Goal: Information Seeking & Learning: Learn about a topic

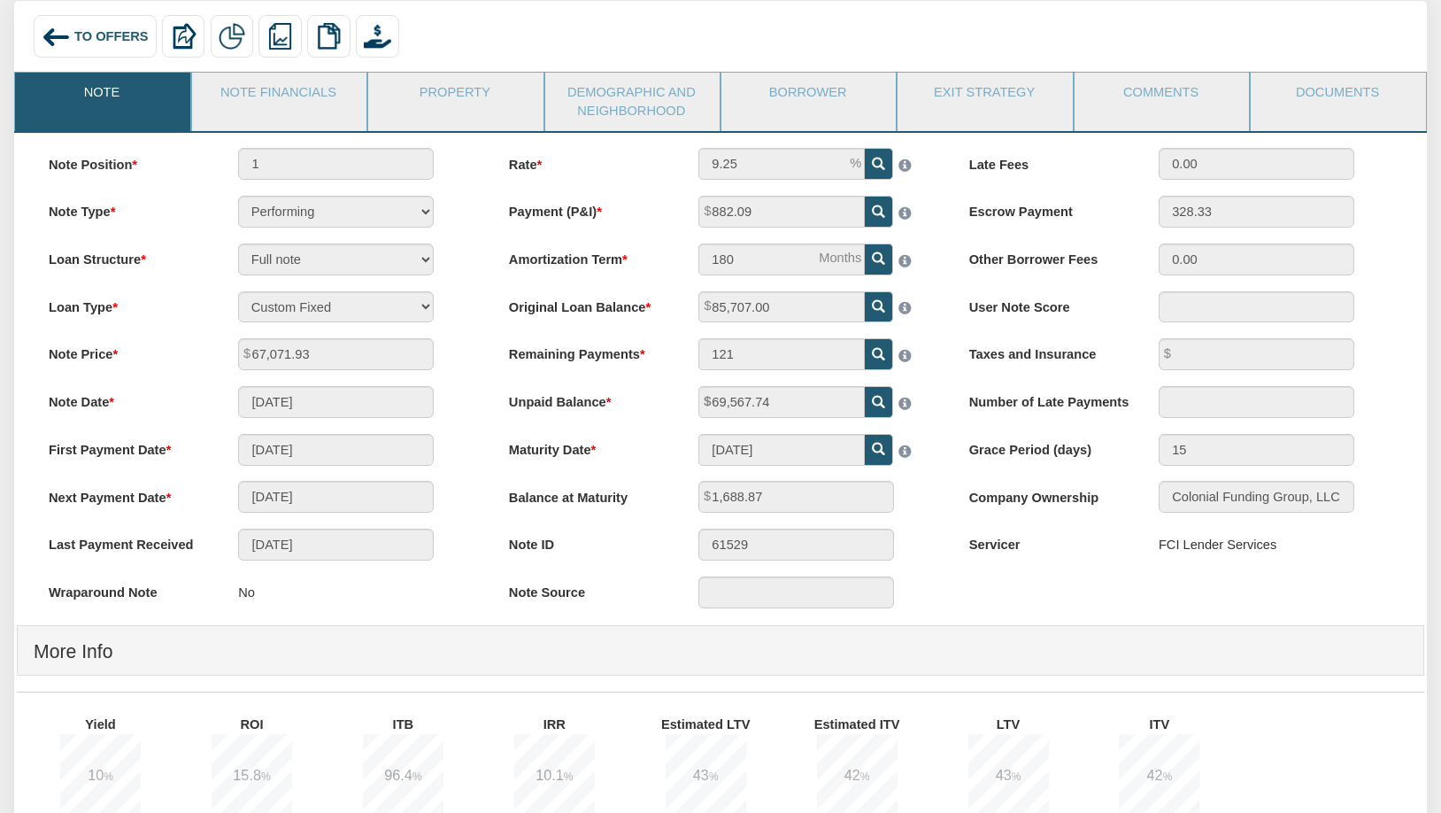
scroll to position [89, 0]
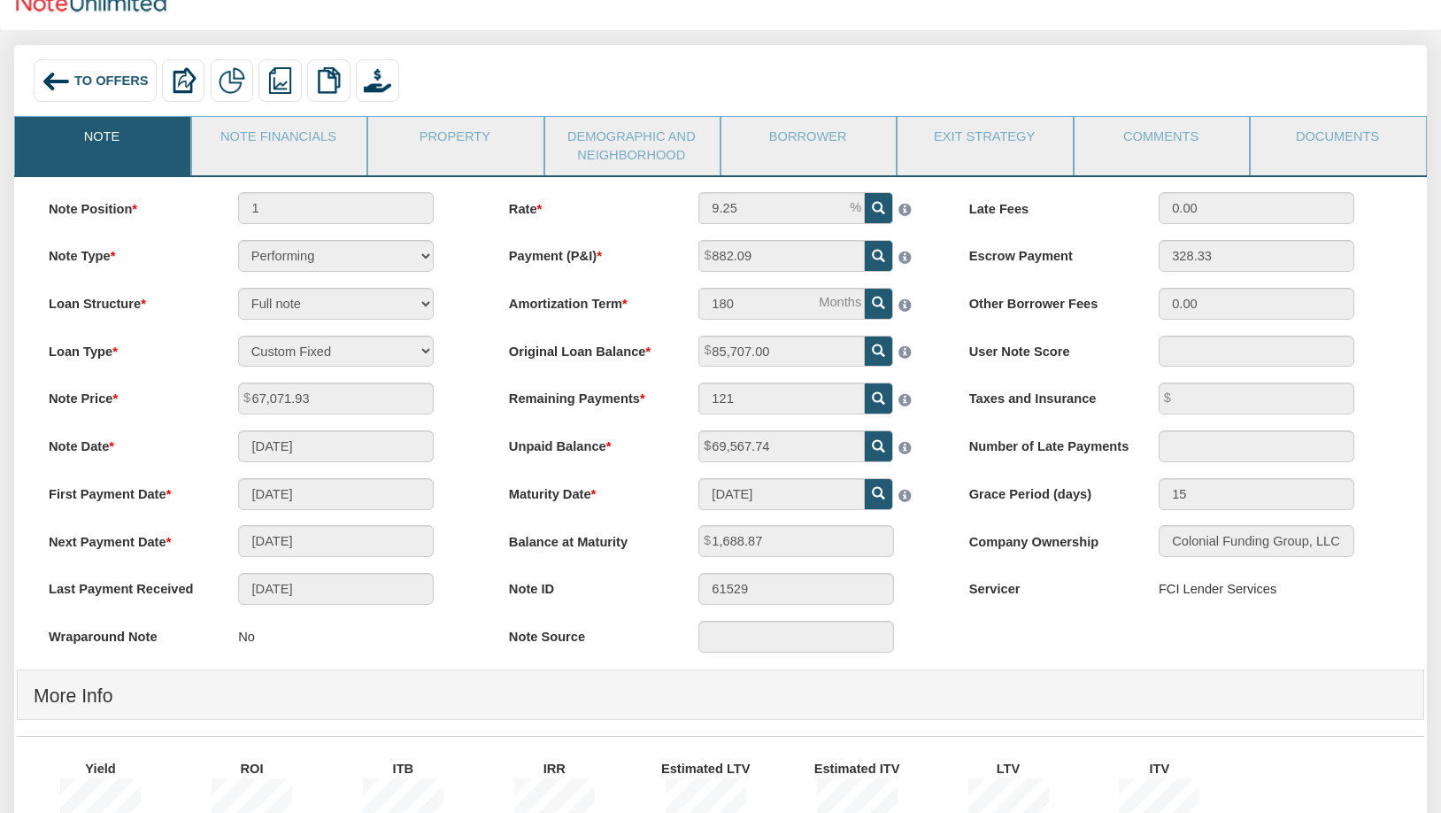
click at [85, 82] on span "To Offers" at bounding box center [111, 80] width 74 height 14
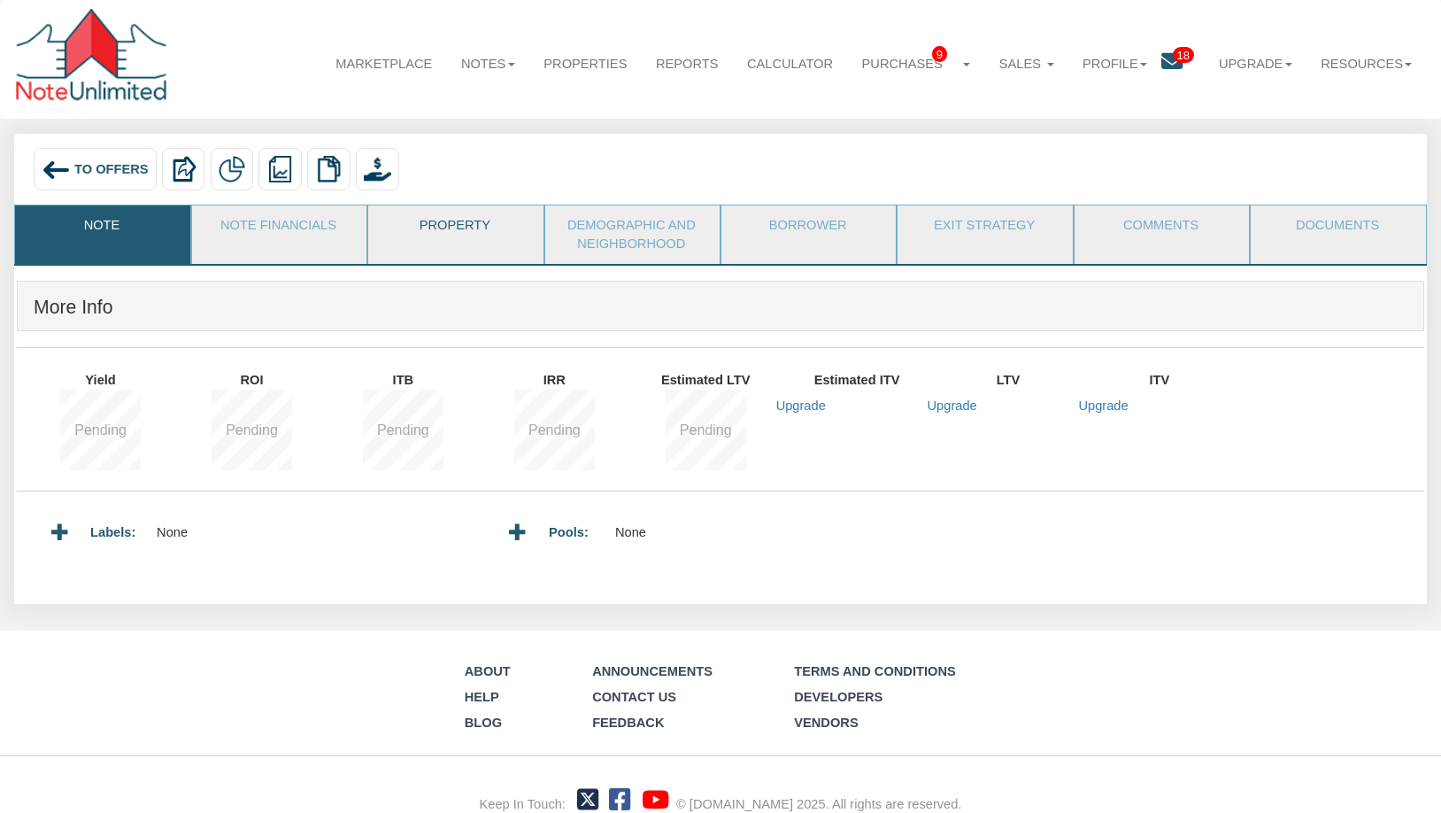
click at [447, 235] on link "Property" at bounding box center [454, 227] width 173 height 44
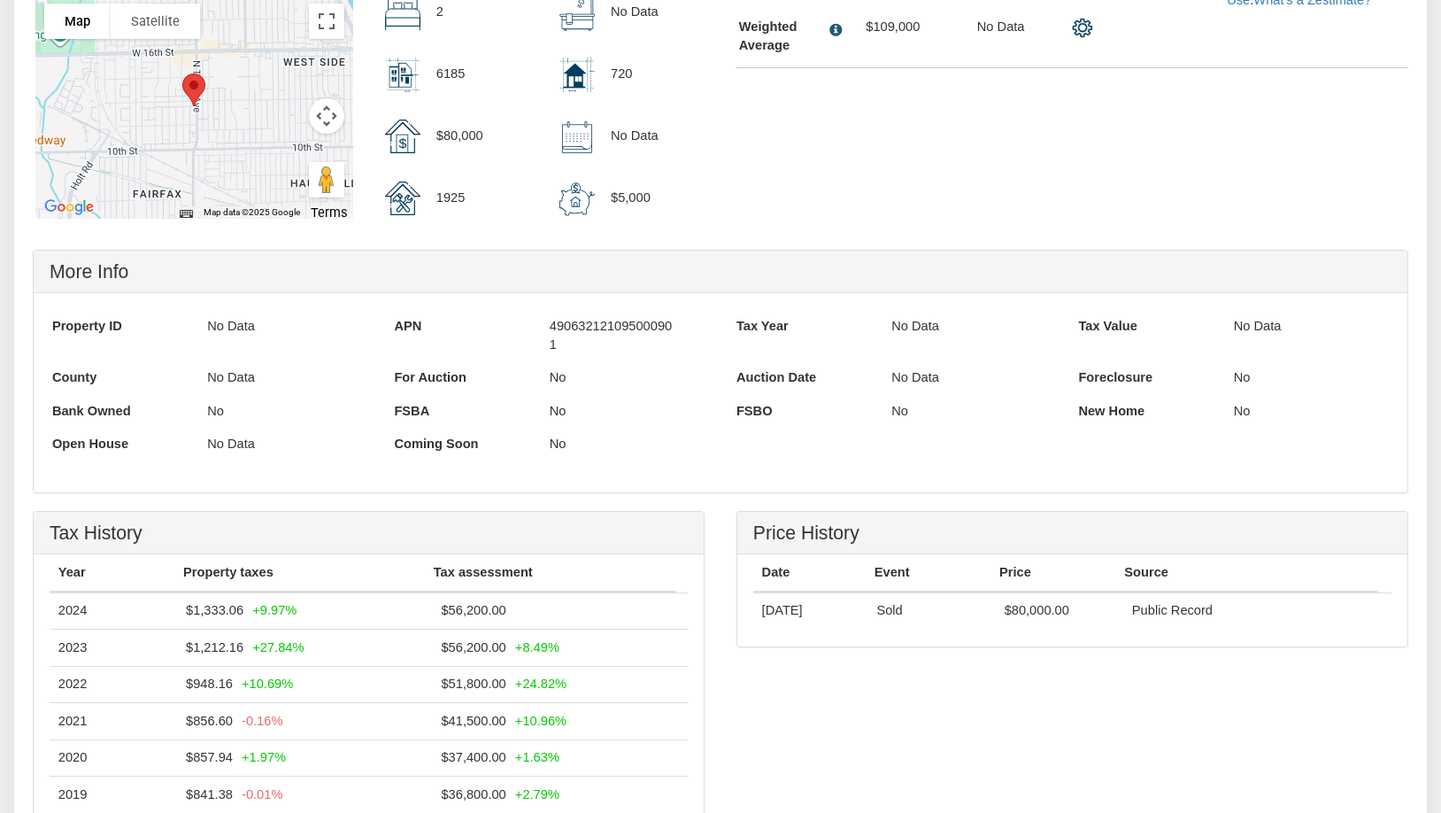
scroll to position [708, 0]
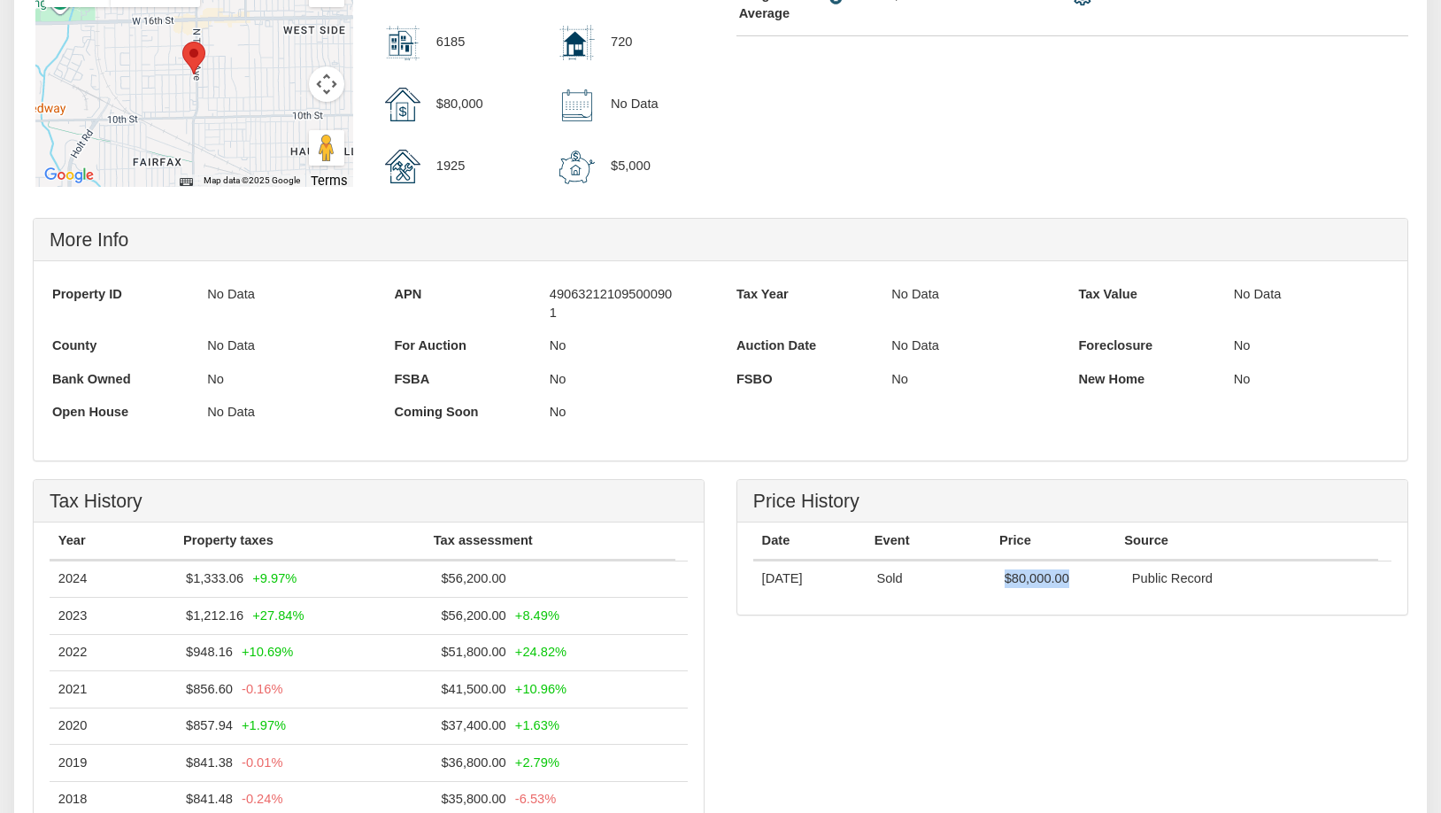
drag, startPoint x: 1010, startPoint y: 591, endPoint x: 1069, endPoint y: 587, distance: 58.6
click at [1069, 587] on td "$80,000.00" at bounding box center [1059, 578] width 127 height 36
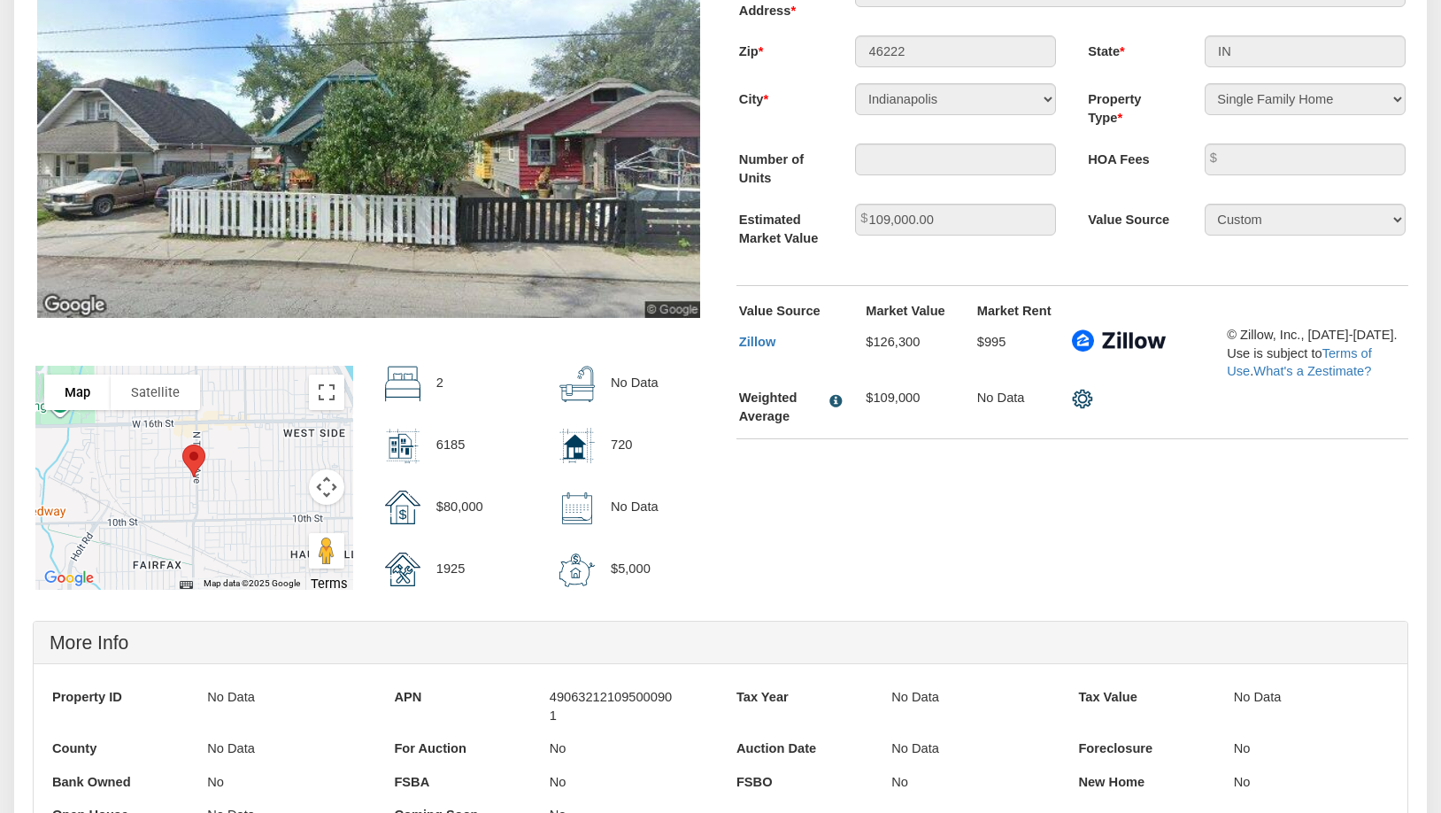
scroll to position [266, 0]
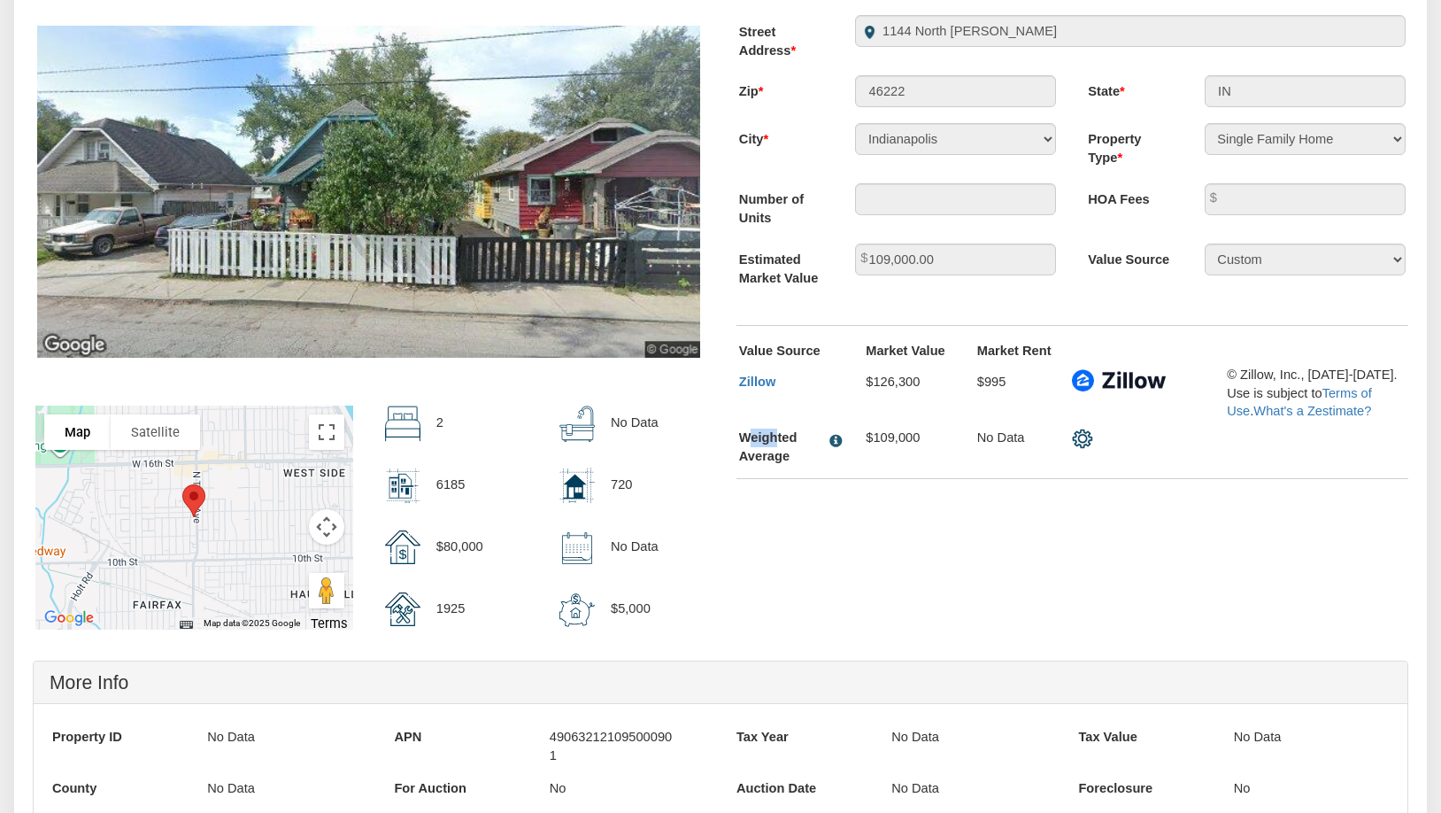
drag, startPoint x: 747, startPoint y: 436, endPoint x: 780, endPoint y: 439, distance: 32.9
click at [780, 439] on div "Weighted Average" at bounding box center [780, 446] width 83 height 37
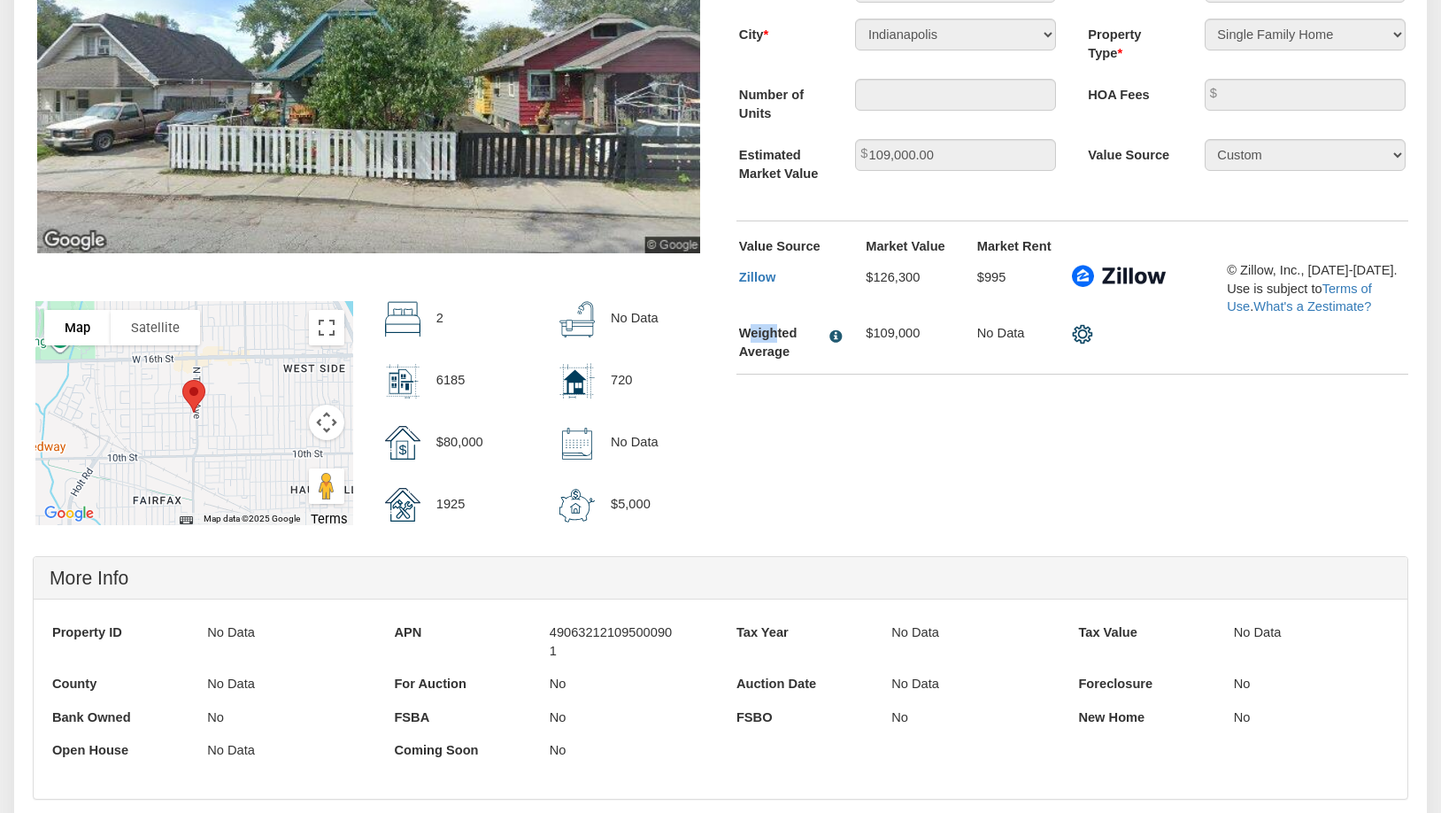
scroll to position [354, 0]
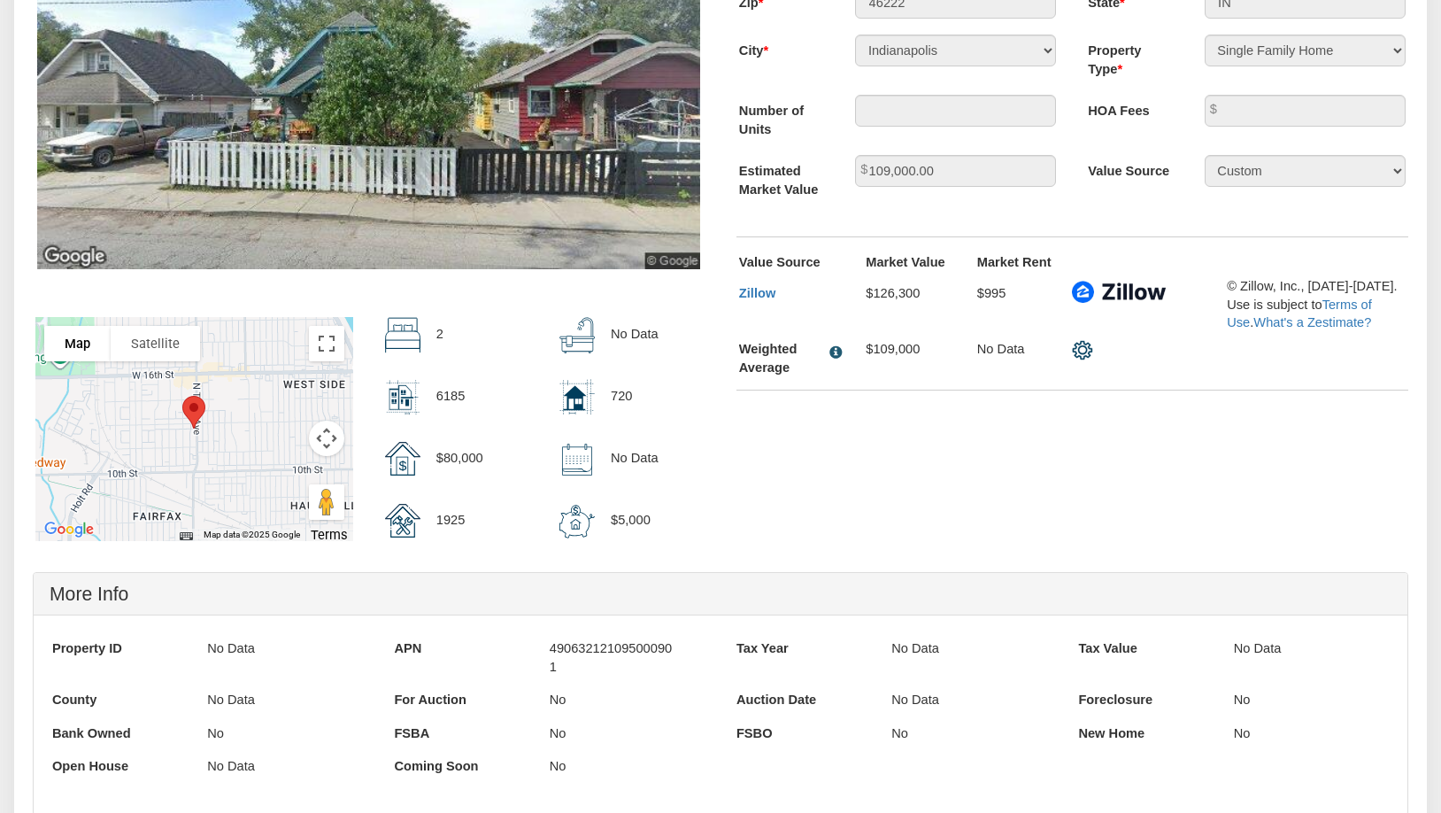
click at [799, 347] on div "Weighted Average" at bounding box center [780, 358] width 83 height 37
click at [881, 462] on div "previous next slide 1 of 1 , currently active To navigate the map with touch ge…" at bounding box center [721, 241] width 1408 height 629
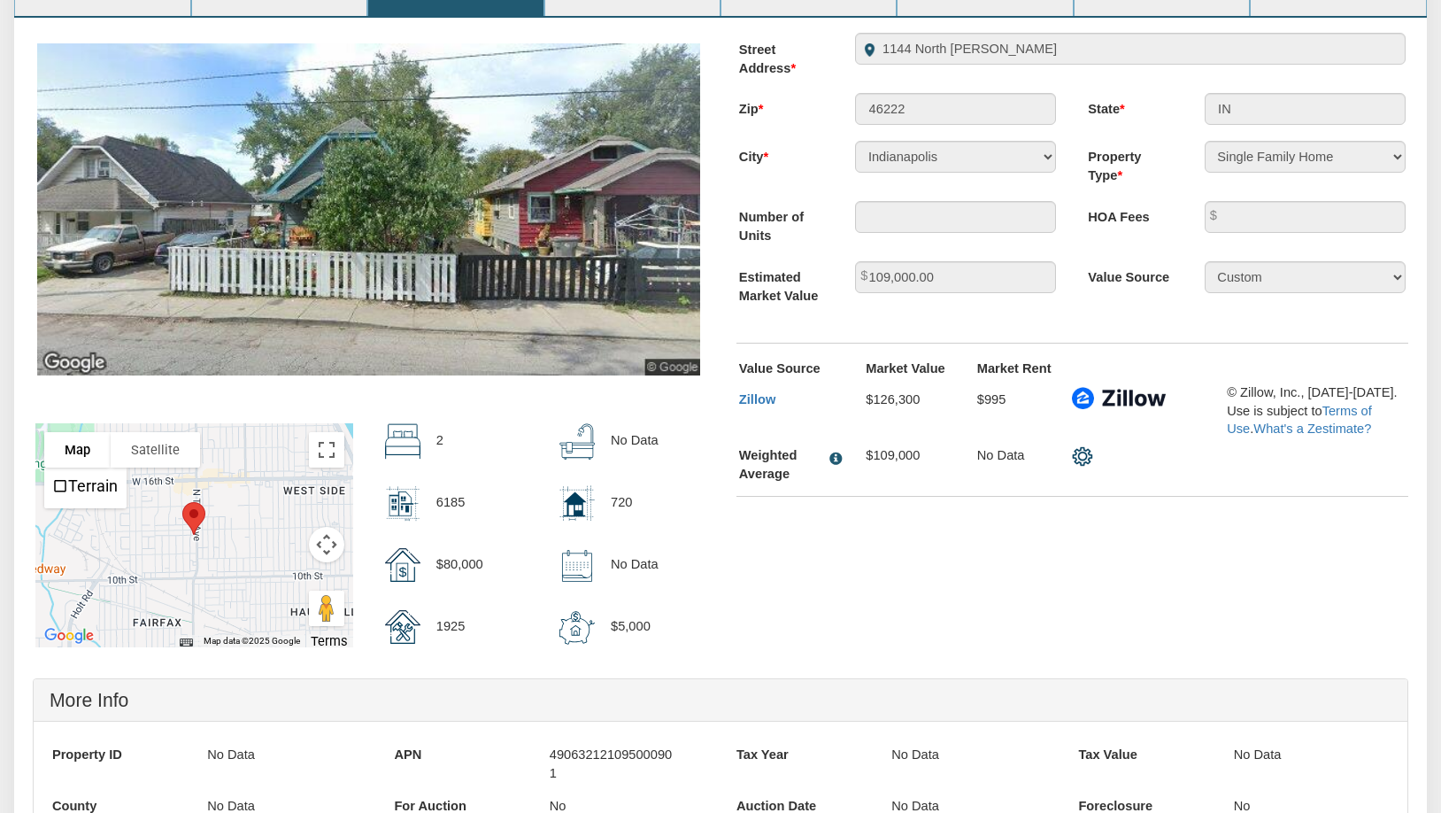
scroll to position [0, 0]
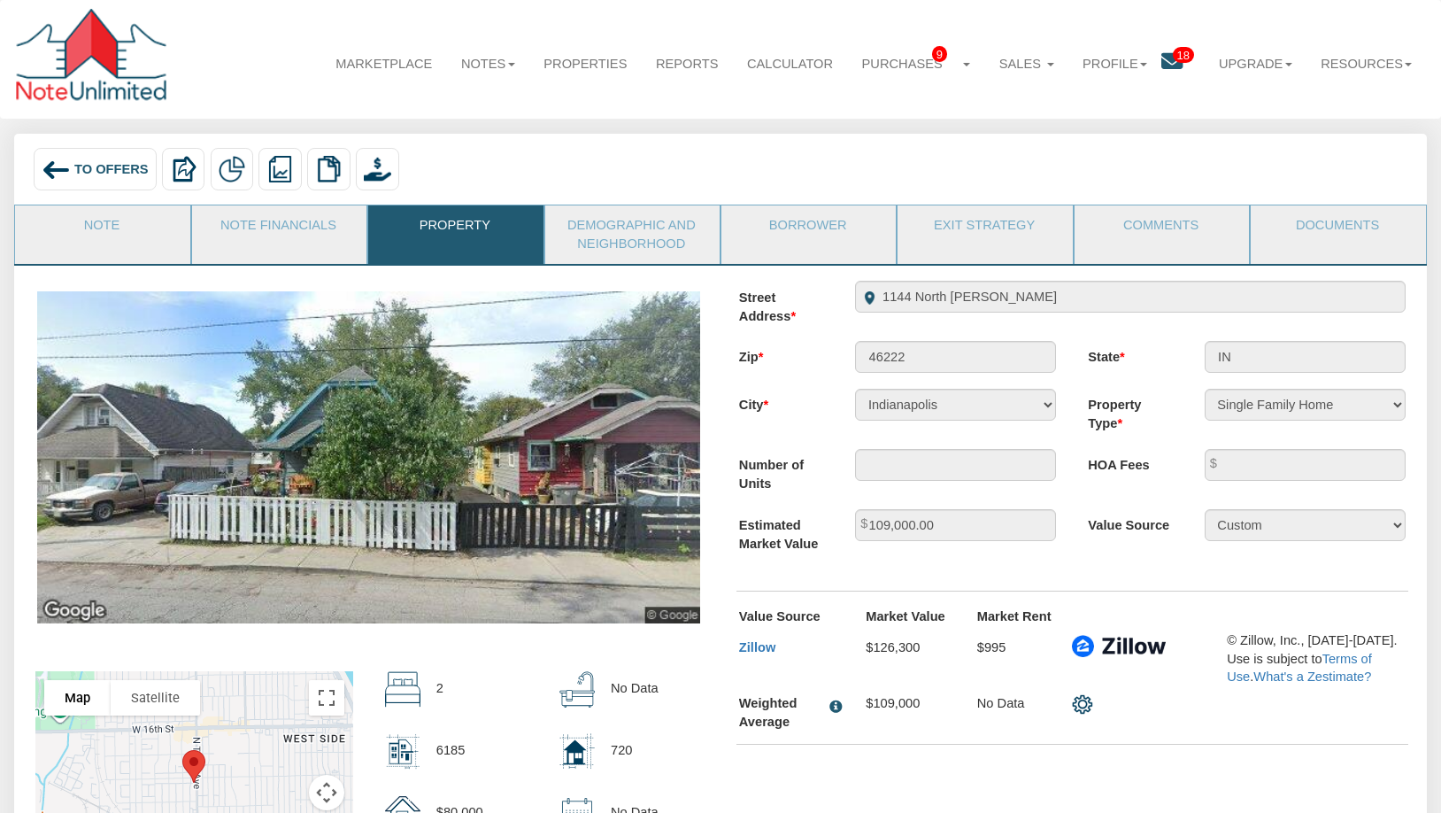
click at [92, 156] on div "To Offers" at bounding box center [95, 169] width 122 height 43
